Goal: Information Seeking & Learning: Learn about a topic

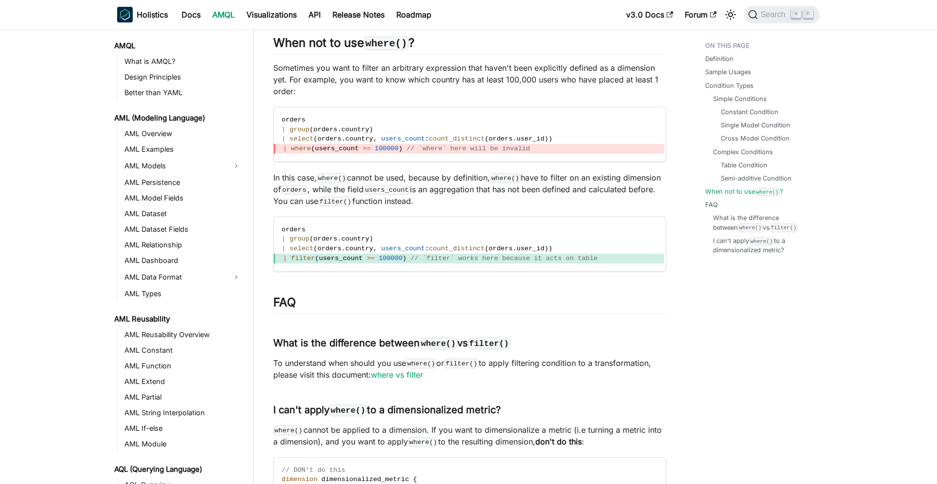
scroll to position [469, 0]
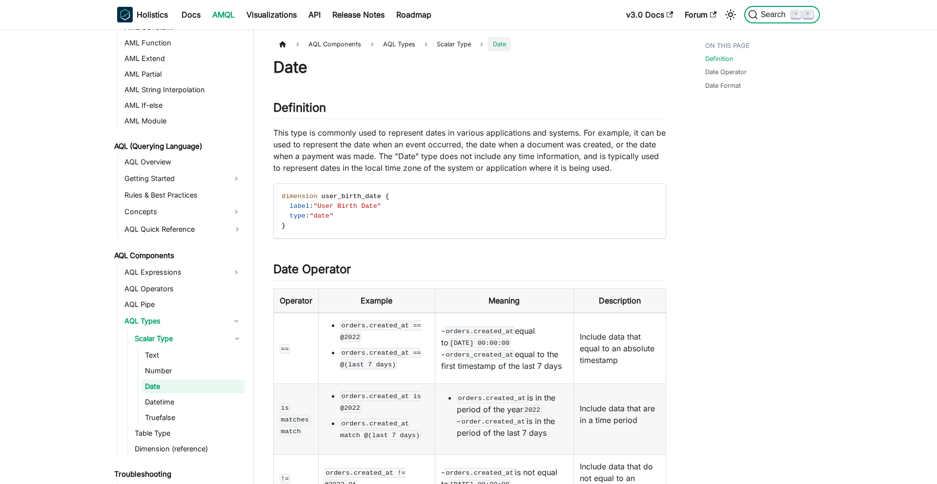
click at [757, 19] on icon "Search (Command+K)" at bounding box center [753, 15] width 10 height 10
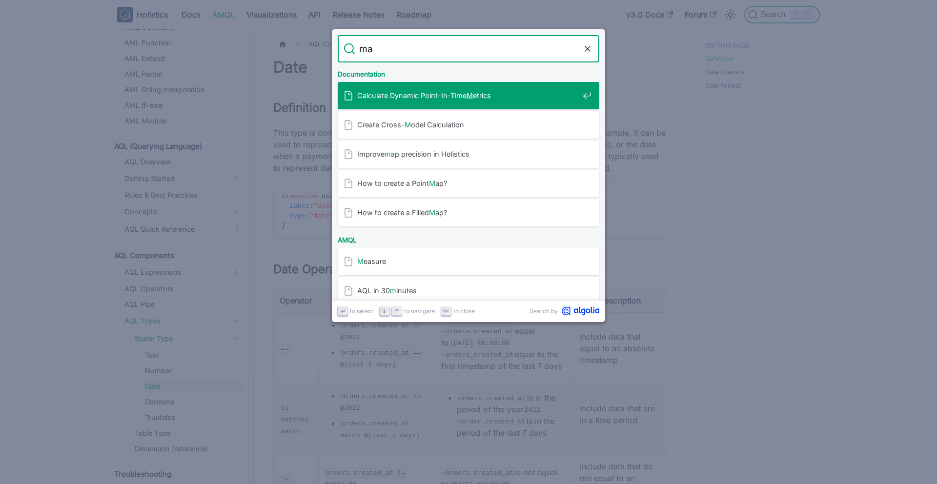
type input "max"
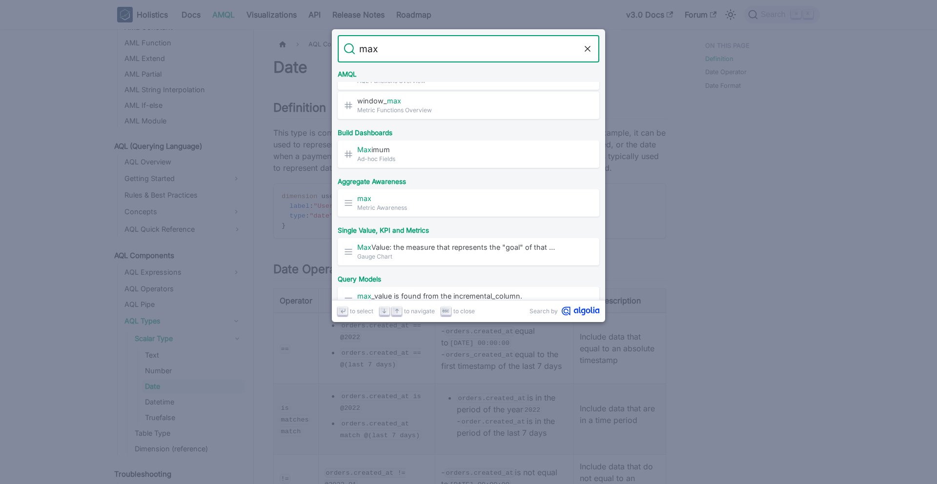
scroll to position [412, 0]
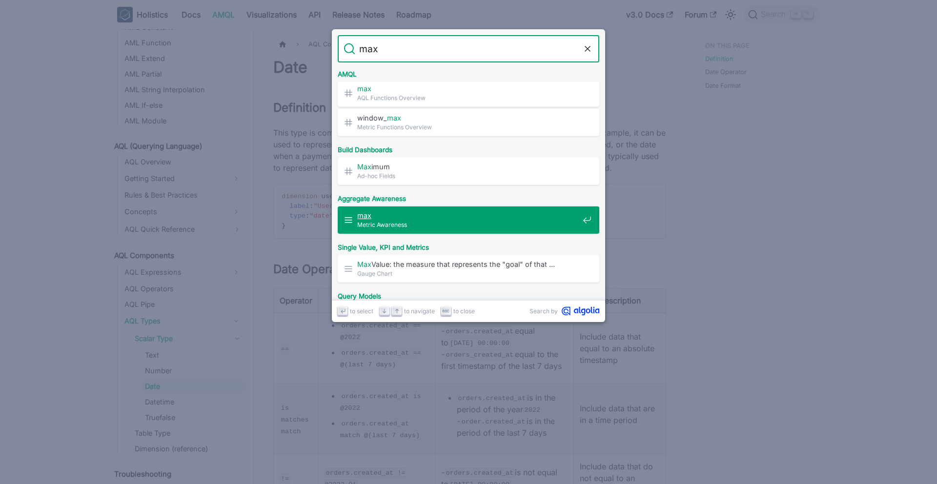
click at [383, 211] on span "max" at bounding box center [467, 215] width 221 height 9
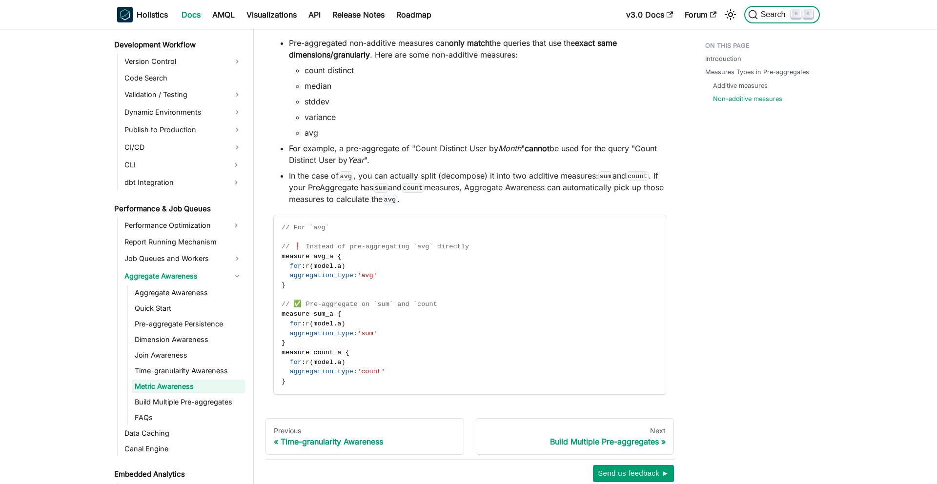
scroll to position [1043, 0]
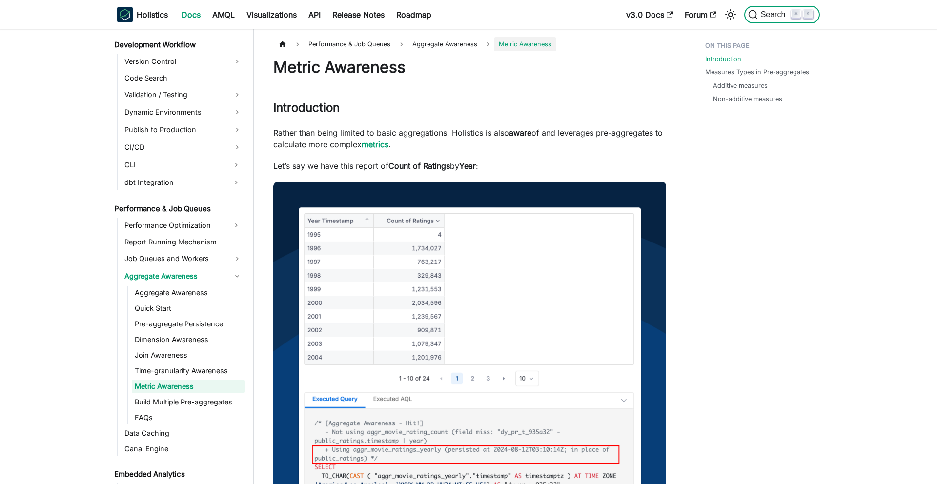
click at [777, 17] on span "Search" at bounding box center [775, 14] width 34 height 9
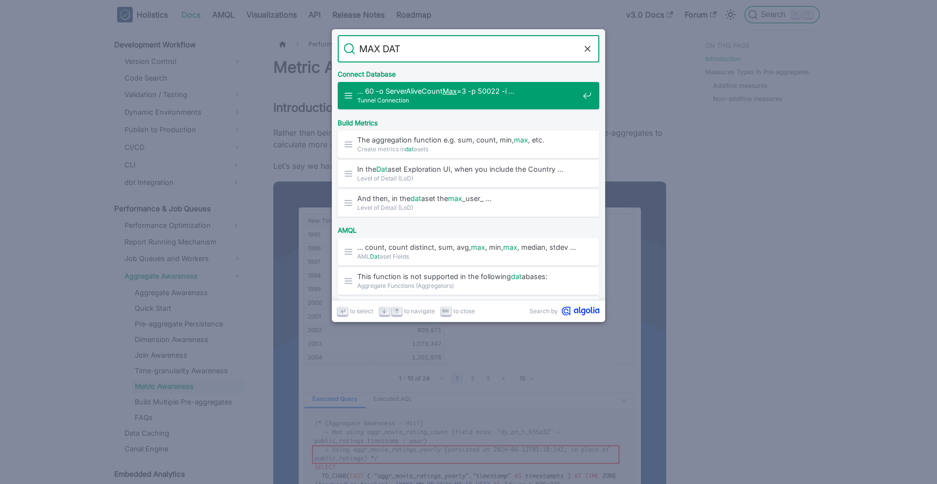
type input "MAX DATE"
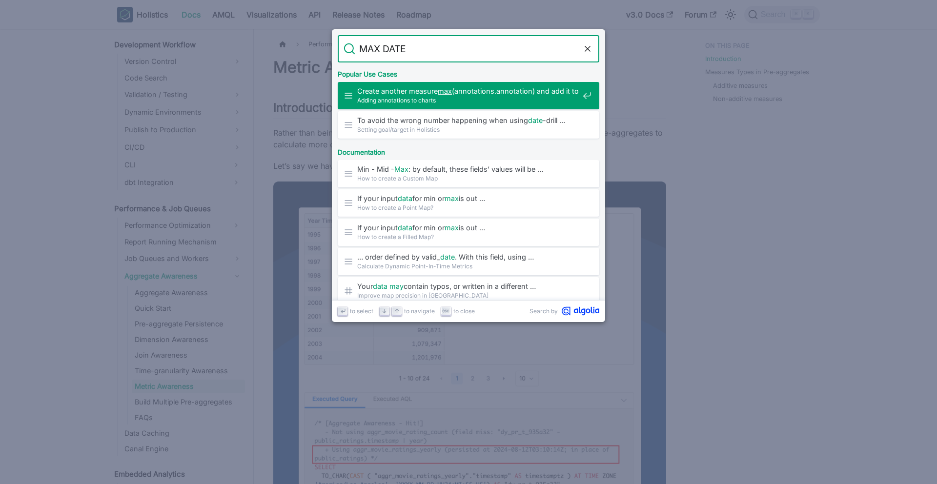
click at [478, 93] on span "Create another measure max (annotations.annotation) and add it to …" at bounding box center [467, 90] width 221 height 9
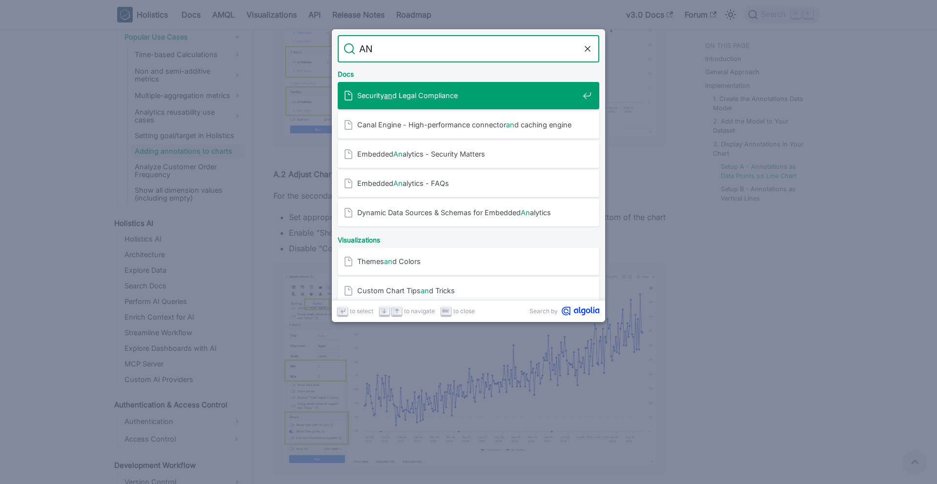
click at [364, 44] on input "AN" at bounding box center [468, 48] width 226 height 27
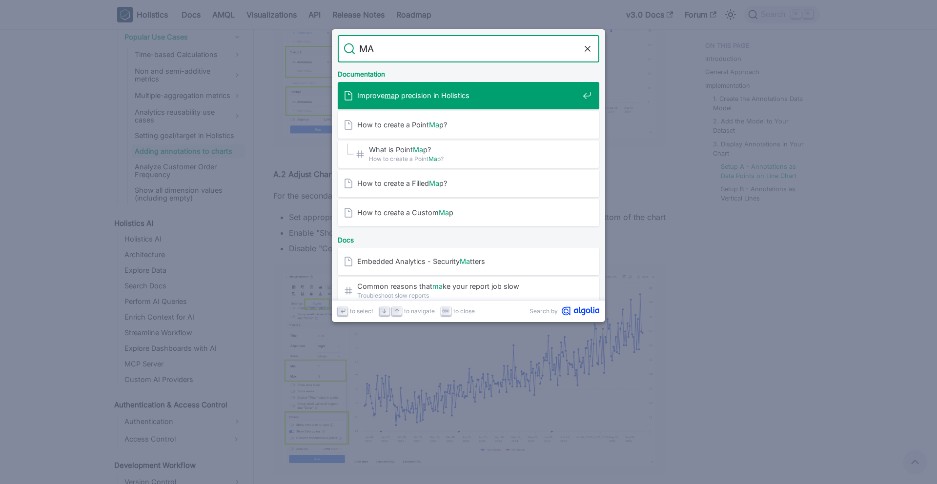
type input "M"
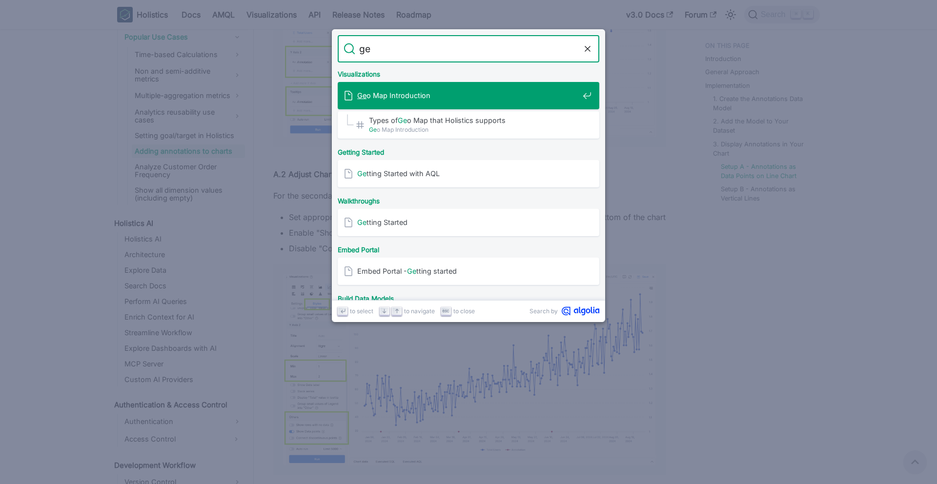
type input "g"
